Goal: Navigation & Orientation: Find specific page/section

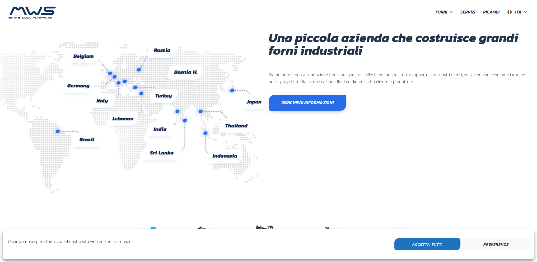
scroll to position [140, 317]
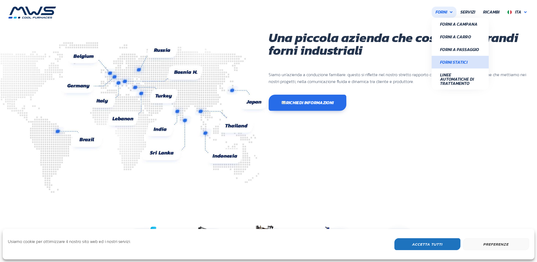
click at [469, 65] on link "Forni Statici" at bounding box center [459, 62] width 57 height 13
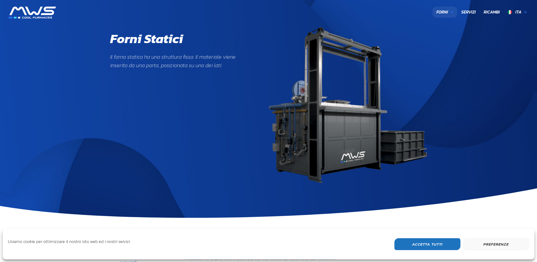
click at [453, 13] on link "Forni" at bounding box center [444, 12] width 25 height 11
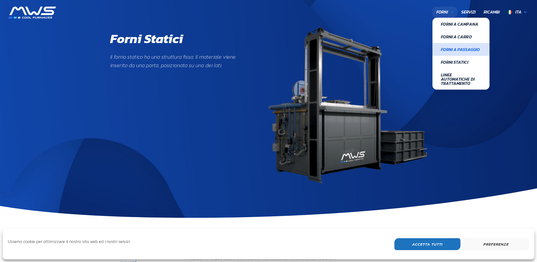
click at [474, 50] on span "Forni a Passaggio" at bounding box center [461, 49] width 40 height 4
